Goal: Task Accomplishment & Management: Use online tool/utility

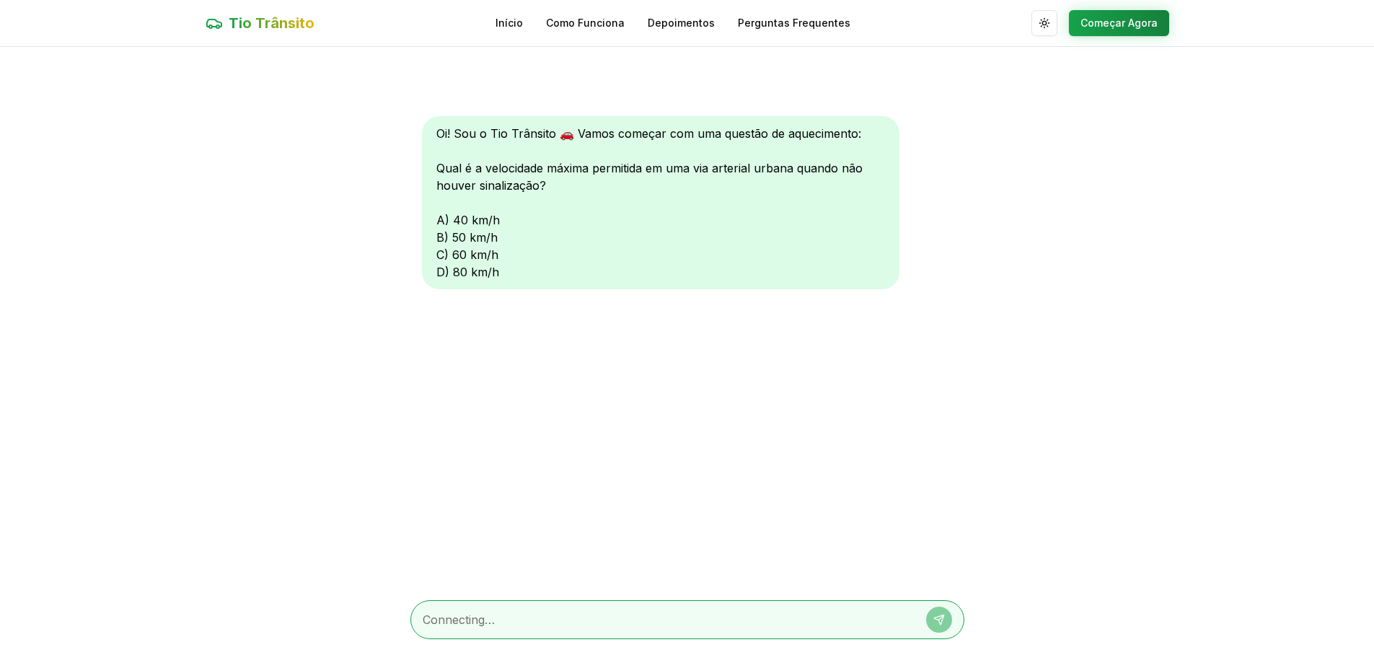
scroll to position [1, 0]
click at [603, 611] on textarea at bounding box center [667, 618] width 489 height 17
type textarea "A"
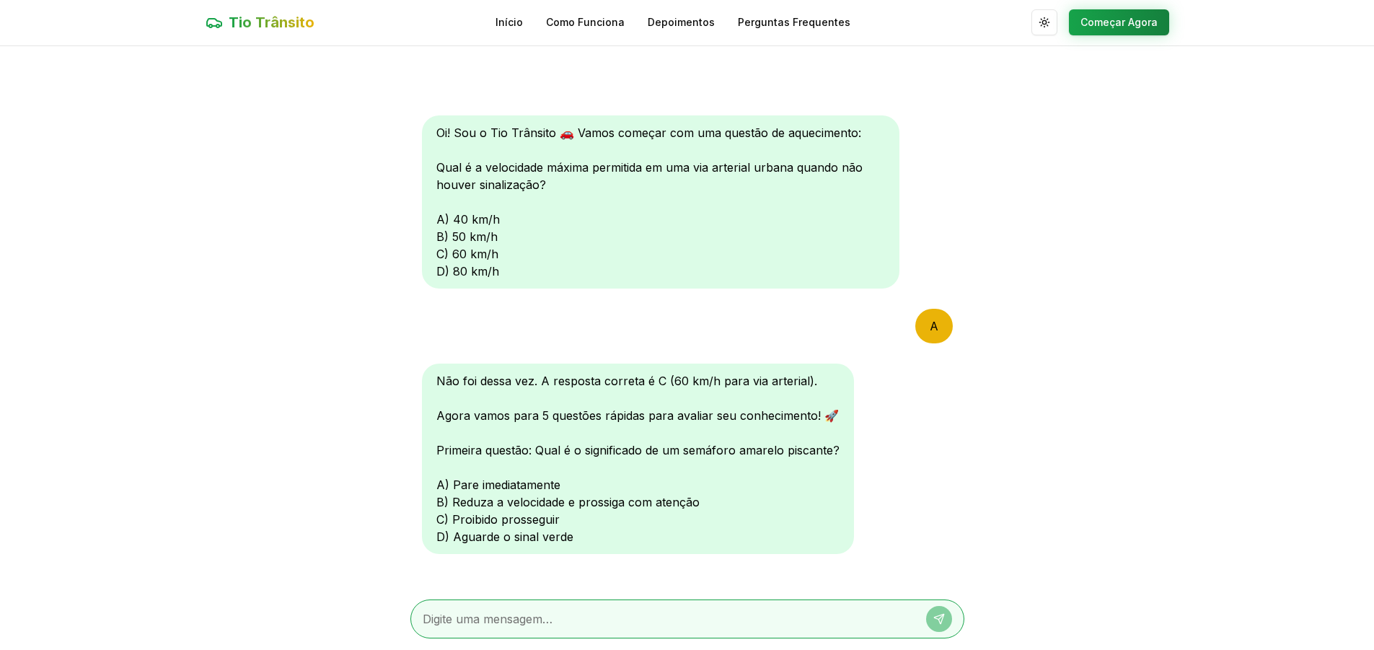
type textarea "B"
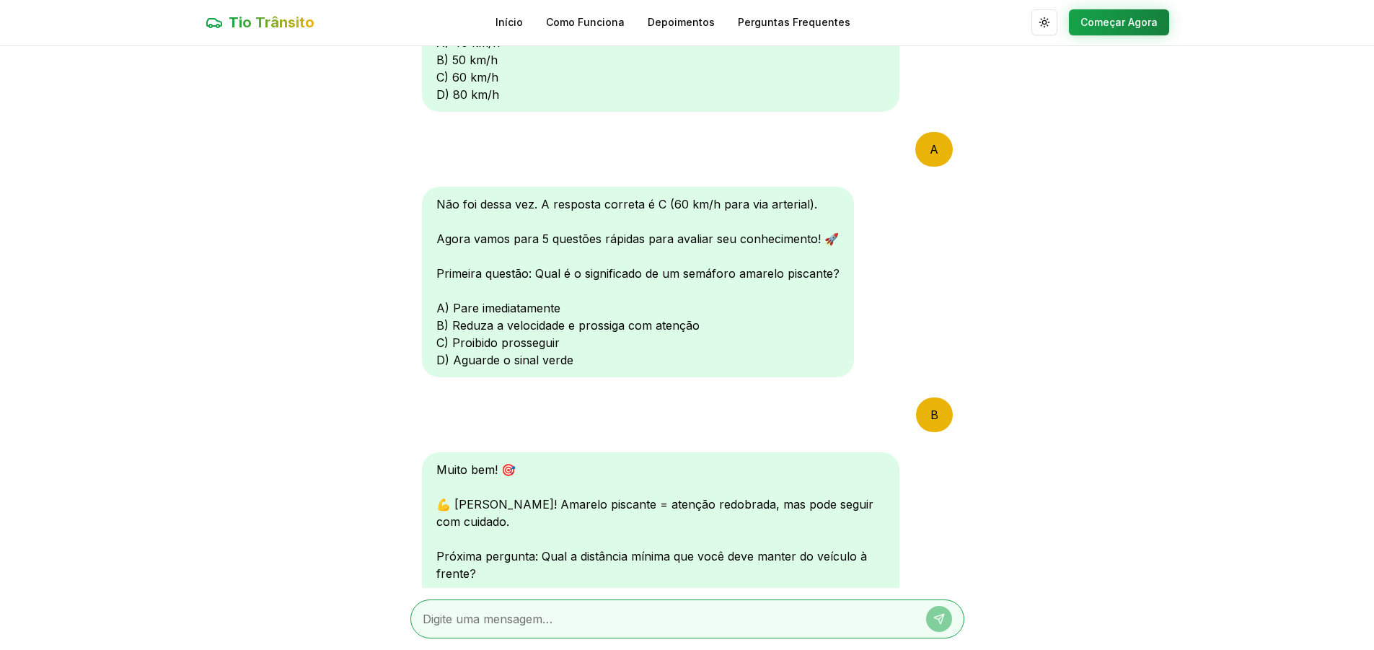
scroll to position [390, 0]
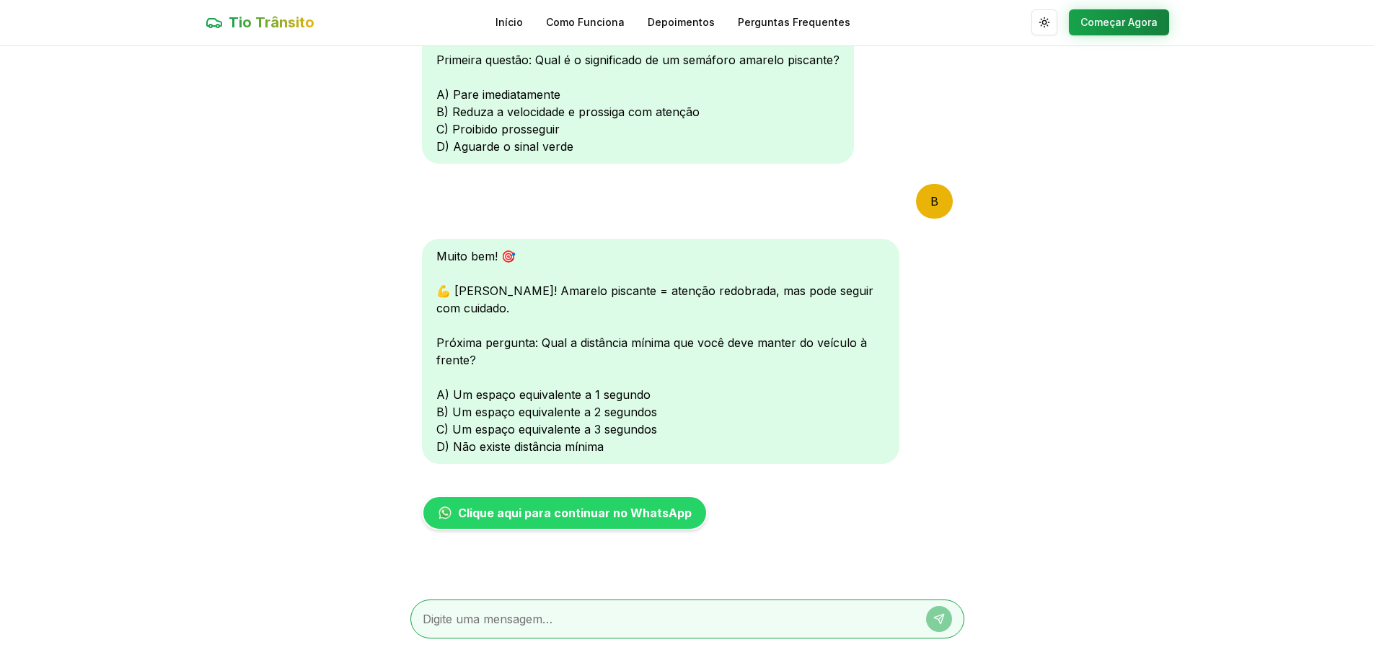
type textarea "C"
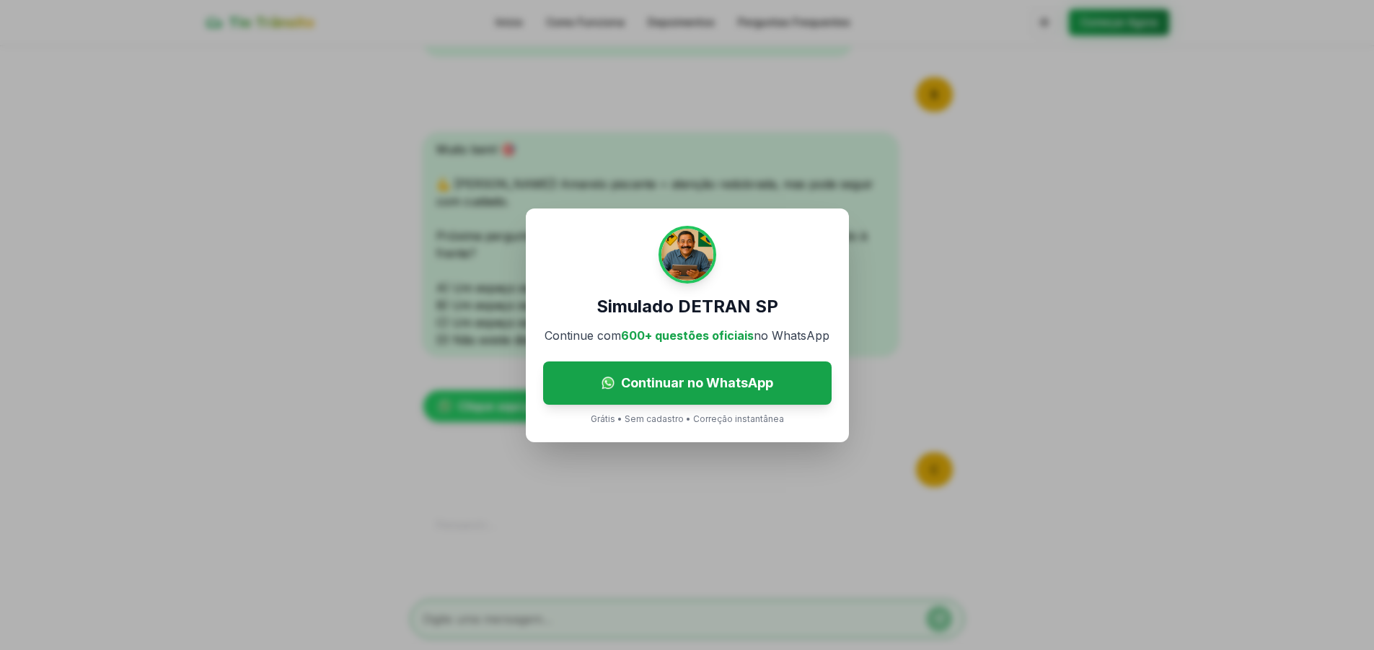
scroll to position [690, 0]
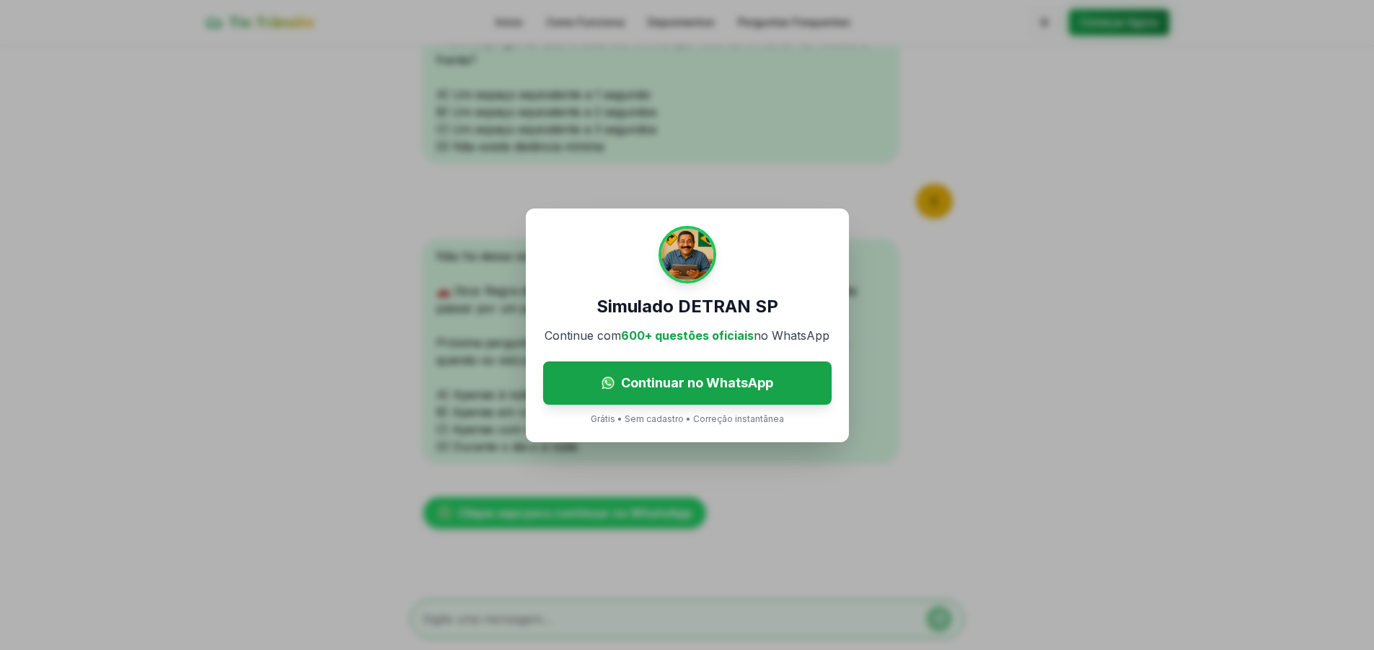
click at [940, 397] on div "Simulado DETRAN SP Continue com 600+ questões oficiais no WhatsApp Continuar no…" at bounding box center [687, 325] width 1374 height 650
click at [780, 476] on div "Simulado DETRAN SP Continue com 600+ questões oficiais no WhatsApp Continuar no…" at bounding box center [687, 325] width 1374 height 650
drag, startPoint x: 302, startPoint y: 307, endPoint x: 284, endPoint y: 280, distance: 33.2
click at [302, 307] on div "Simulado DETRAN SP Continue com 600+ questões oficiais no WhatsApp Continuar no…" at bounding box center [687, 325] width 1374 height 650
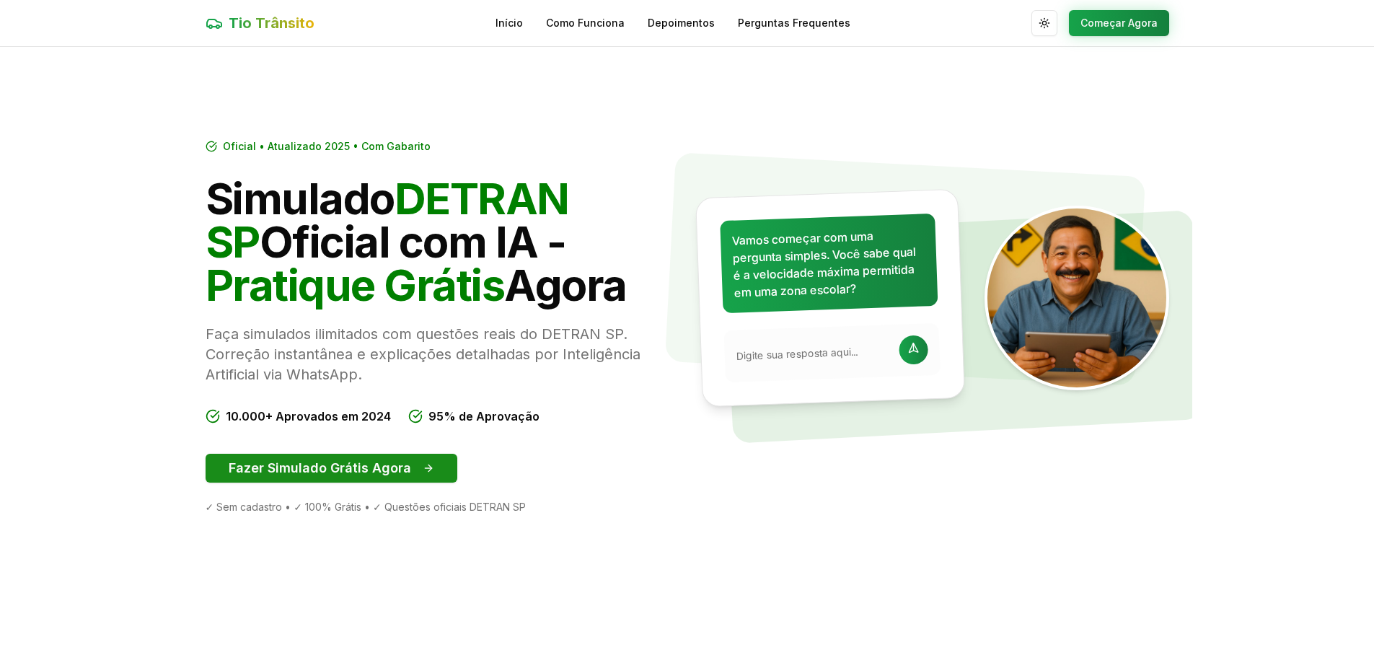
click at [397, 458] on button "Fazer Simulado Grátis Agora" at bounding box center [332, 468] width 252 height 29
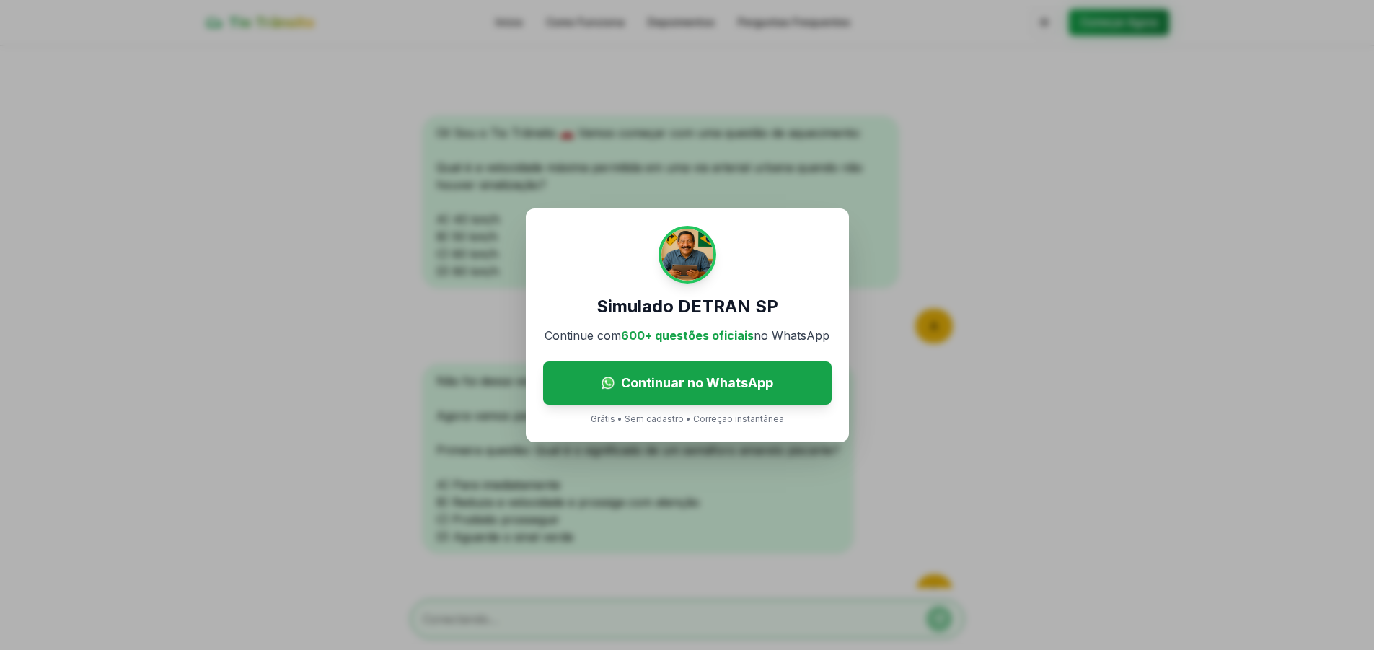
scroll to position [690, 0]
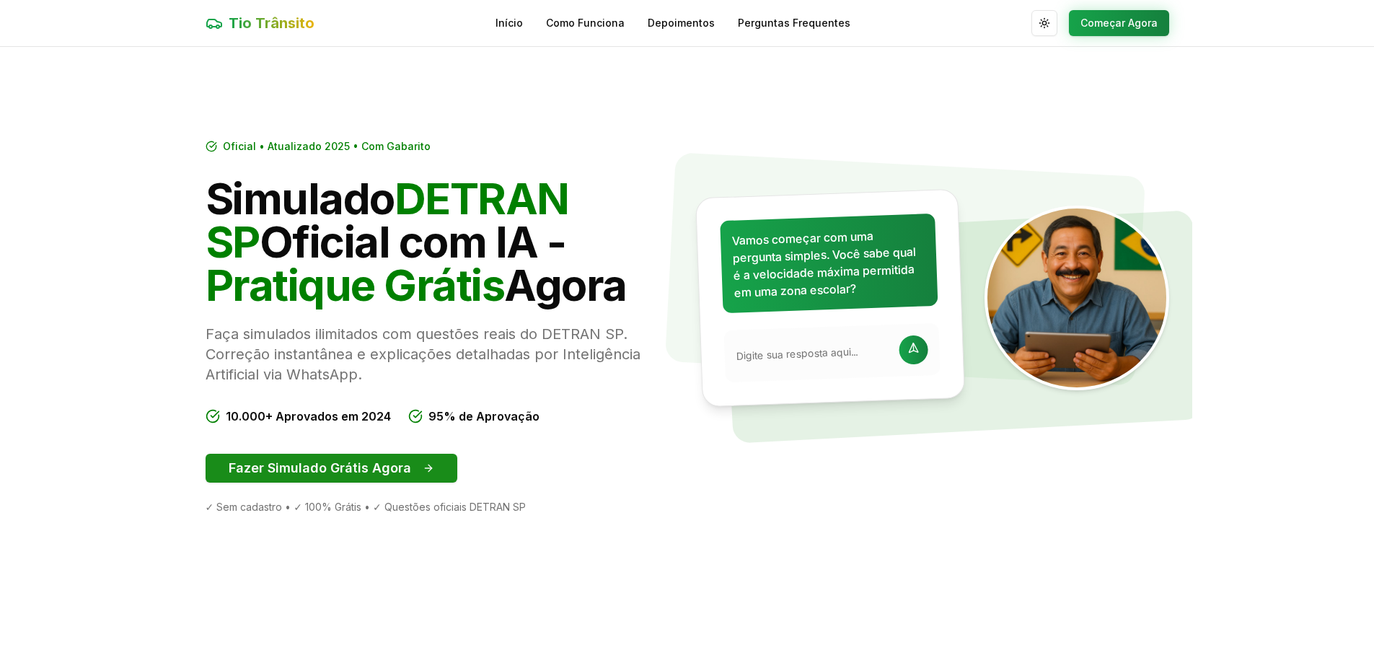
click at [405, 470] on button "Fazer Simulado Grátis Agora" at bounding box center [332, 468] width 252 height 29
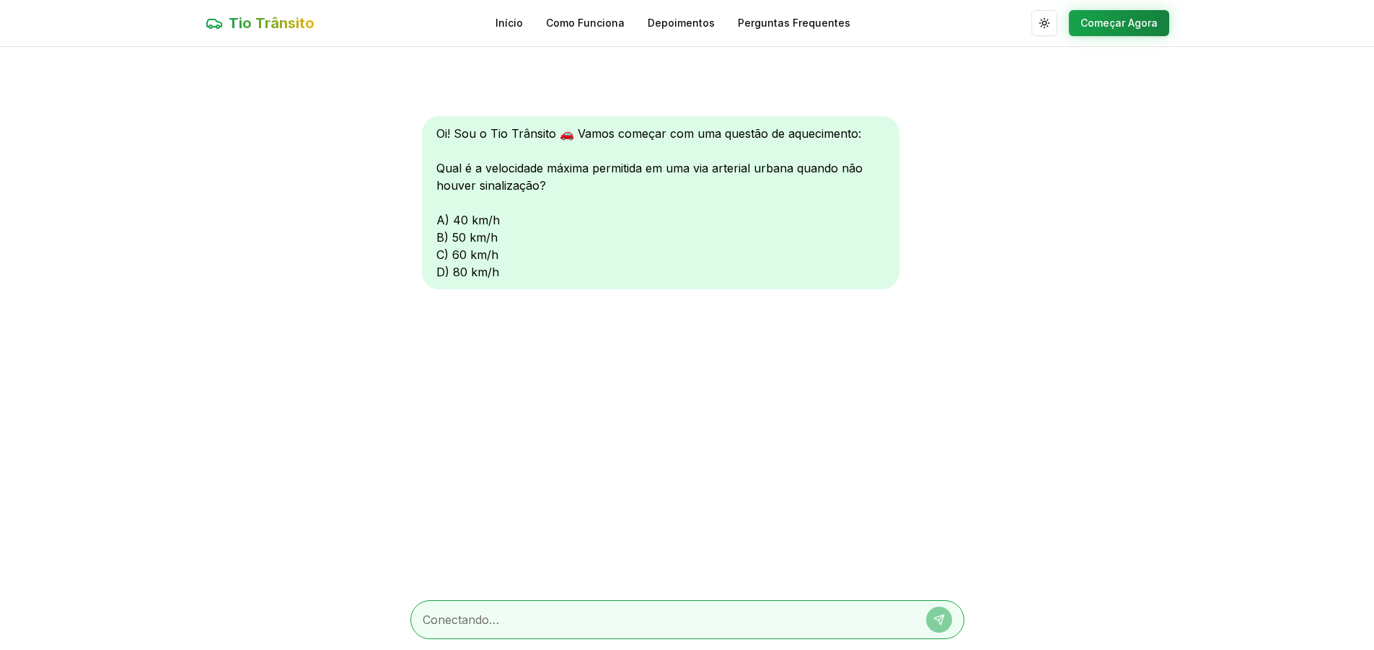
scroll to position [1, 0]
click at [665, 608] on div at bounding box center [687, 618] width 554 height 39
click at [665, 612] on textarea at bounding box center [667, 618] width 489 height 17
type textarea "C"
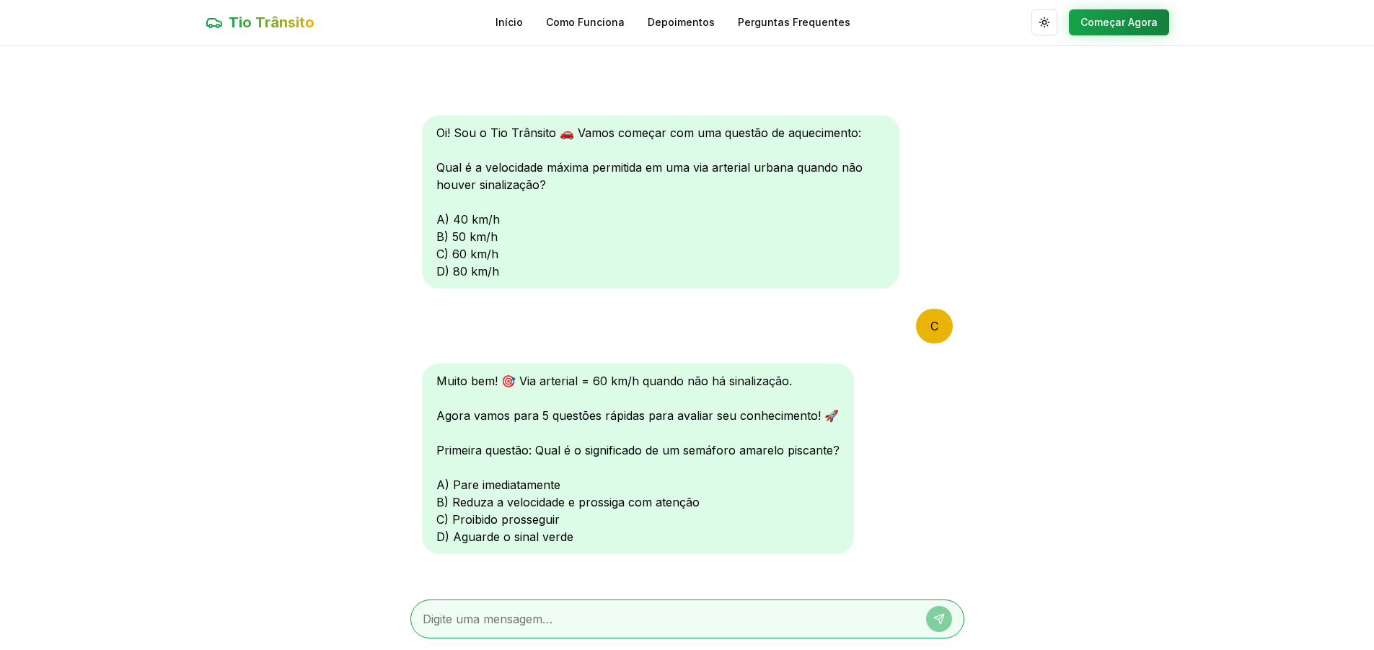
scroll to position [15, 0]
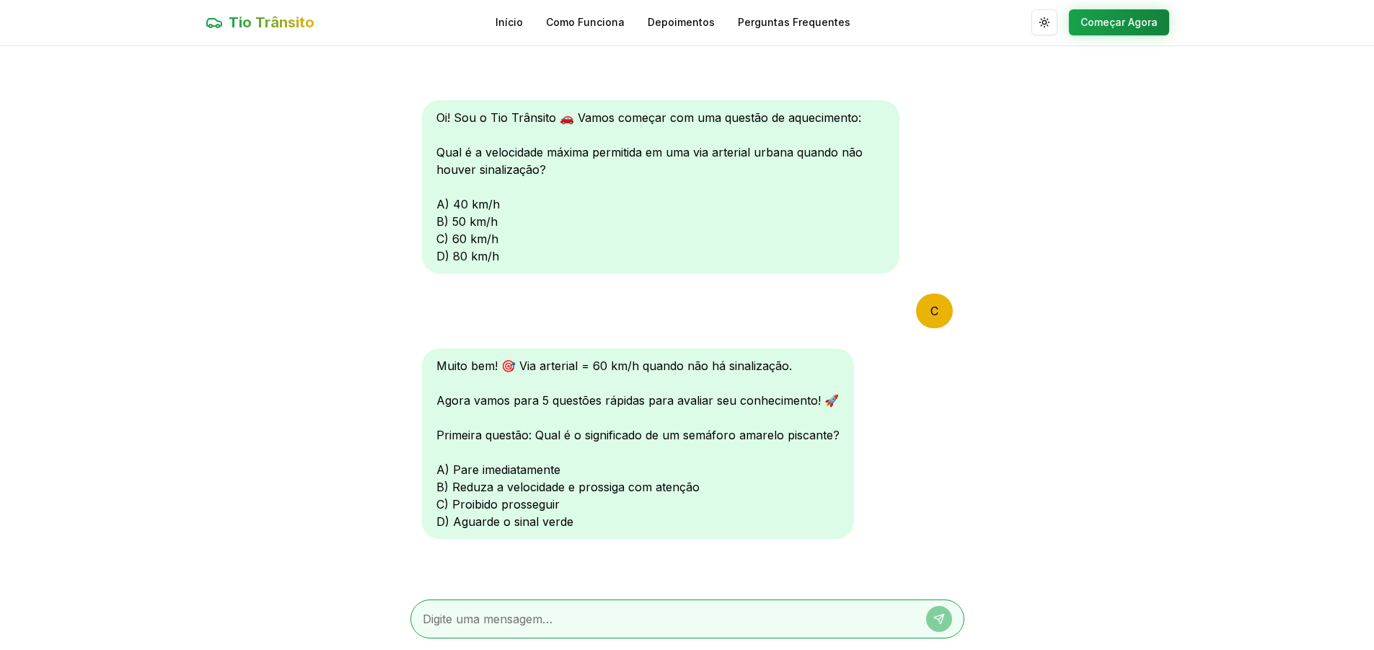
type textarea "B"
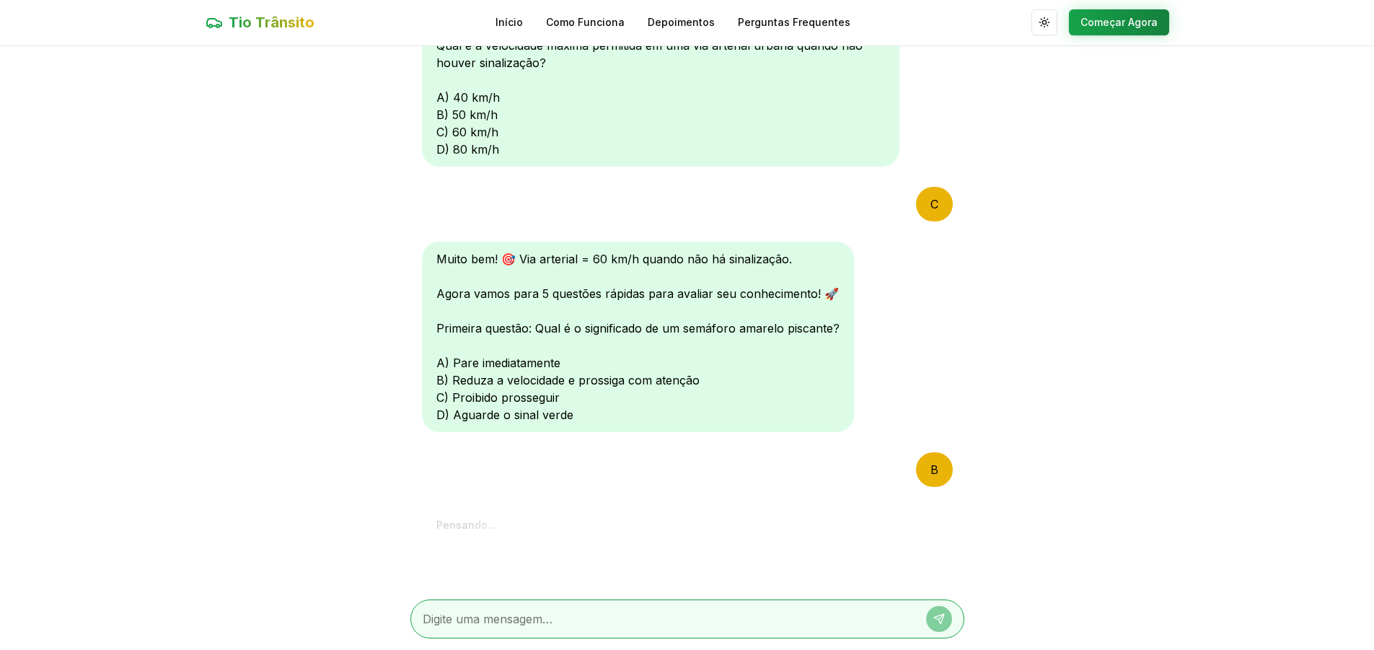
scroll to position [390, 0]
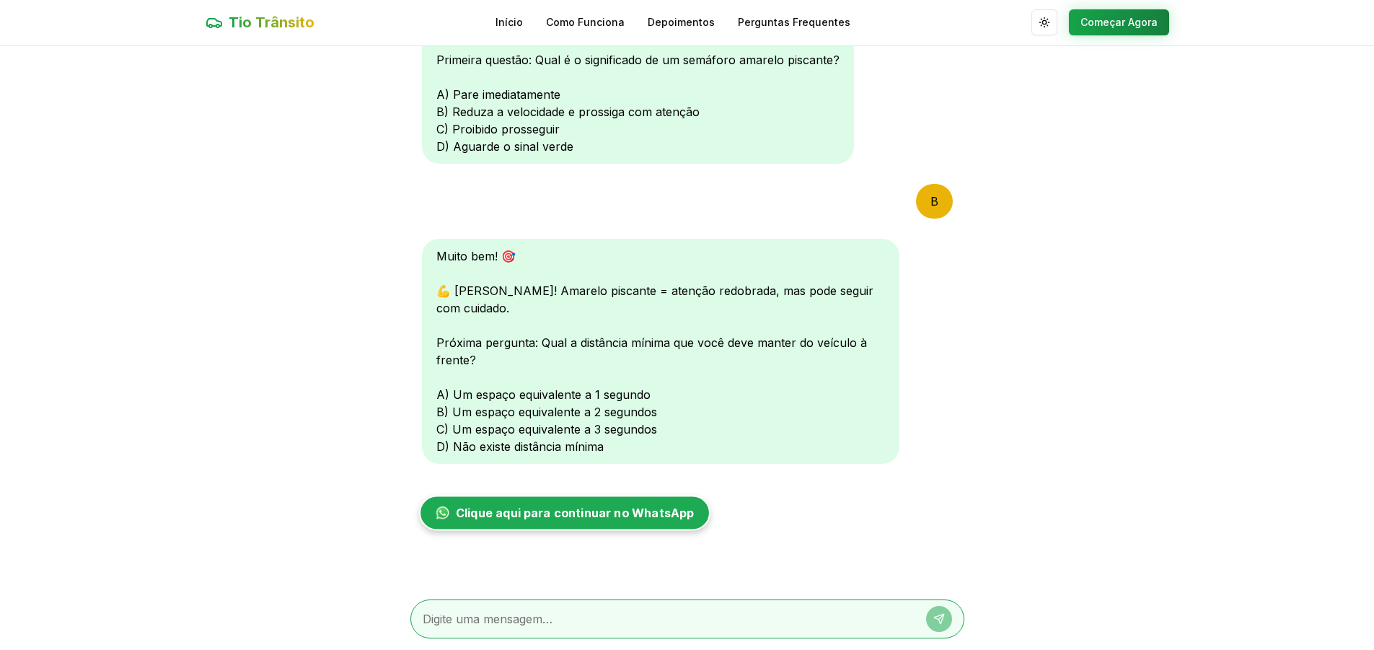
type textarea "C"
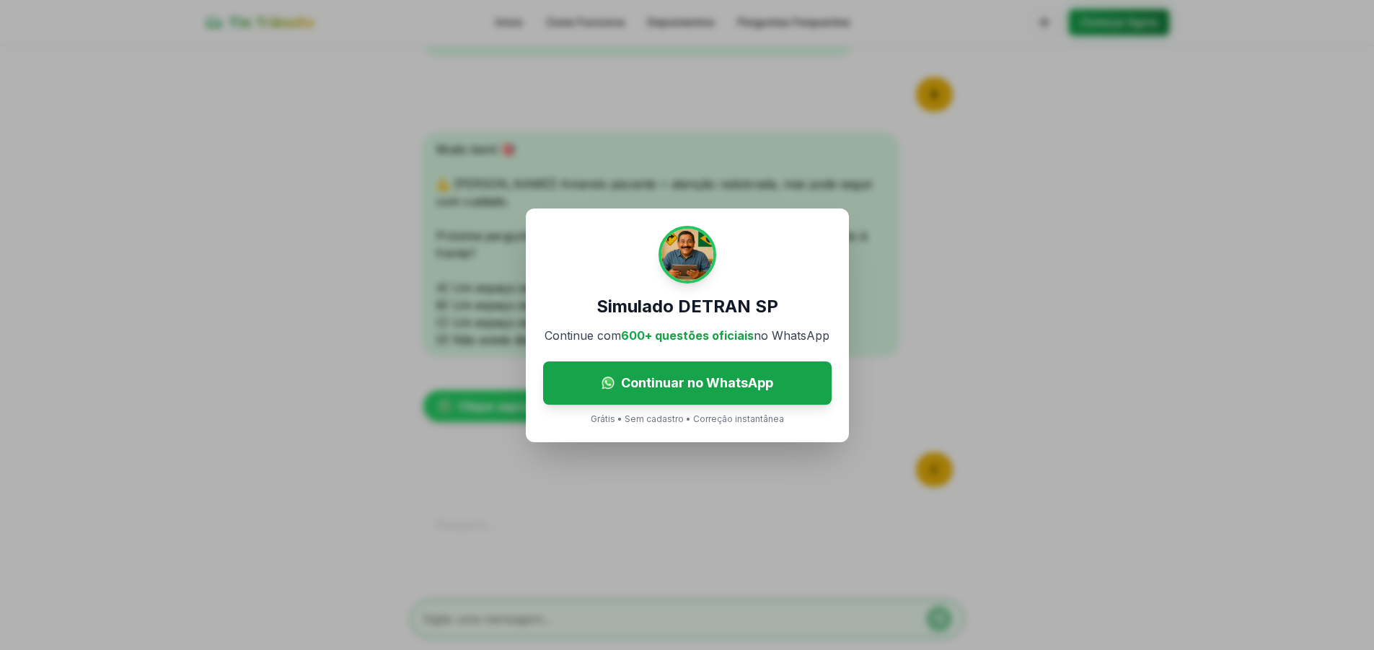
scroll to position [690, 0]
